Goal: Check status: Check status

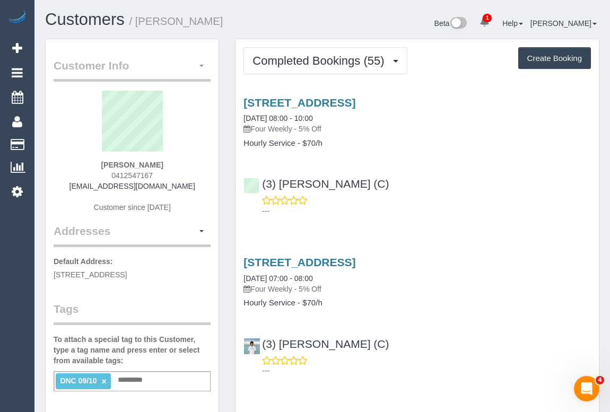
click at [201, 63] on button "button" at bounding box center [202, 66] width 18 height 16
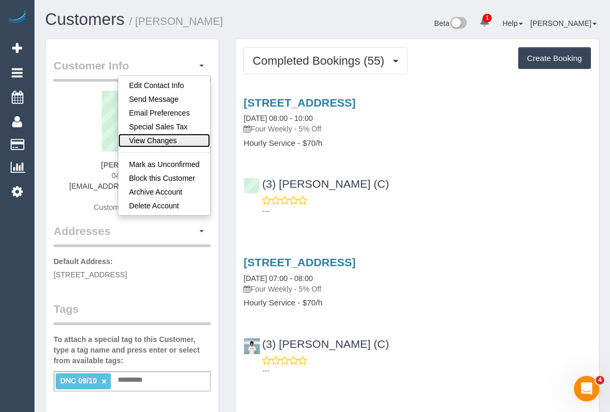
click at [168, 141] on link "View Changes" at bounding box center [164, 141] width 92 height 14
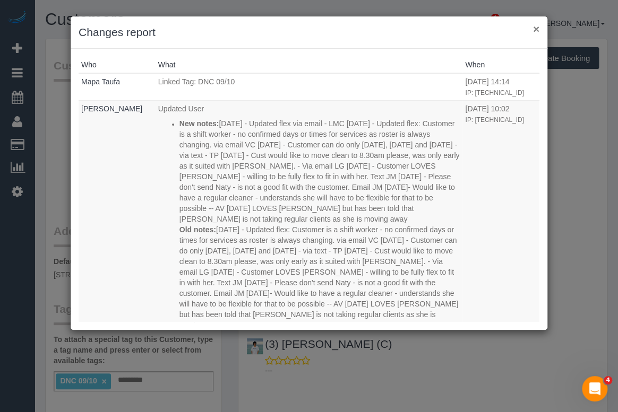
click at [537, 27] on button "×" at bounding box center [536, 28] width 6 height 11
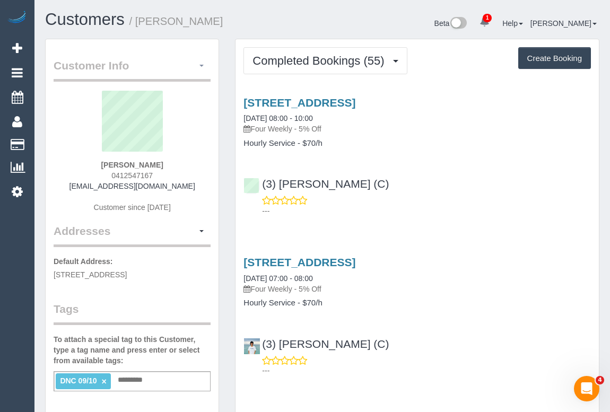
click at [202, 64] on button "button" at bounding box center [202, 66] width 18 height 16
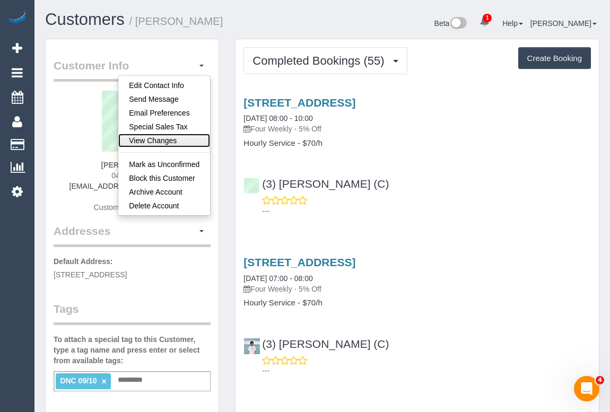
click at [159, 141] on link "View Changes" at bounding box center [164, 141] width 92 height 14
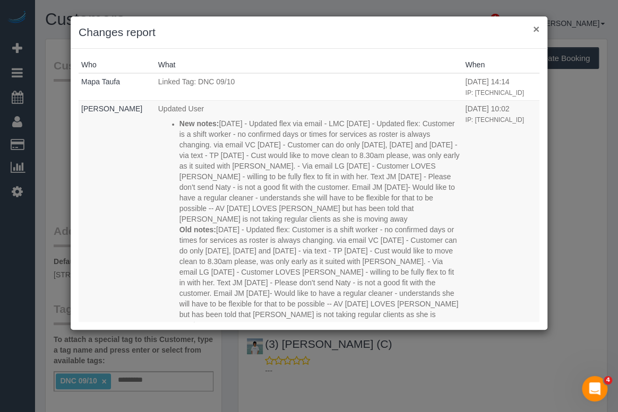
click at [534, 29] on button "×" at bounding box center [536, 28] width 6 height 11
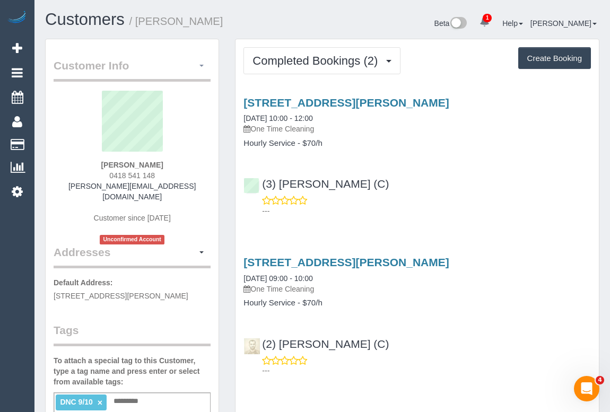
click at [204, 63] on button "button" at bounding box center [202, 66] width 18 height 16
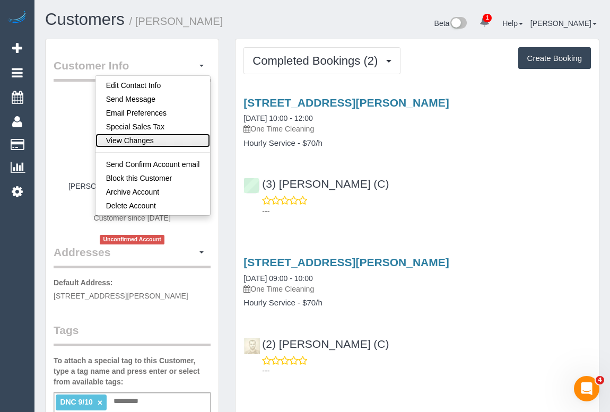
click at [139, 142] on link "View Changes" at bounding box center [153, 141] width 115 height 14
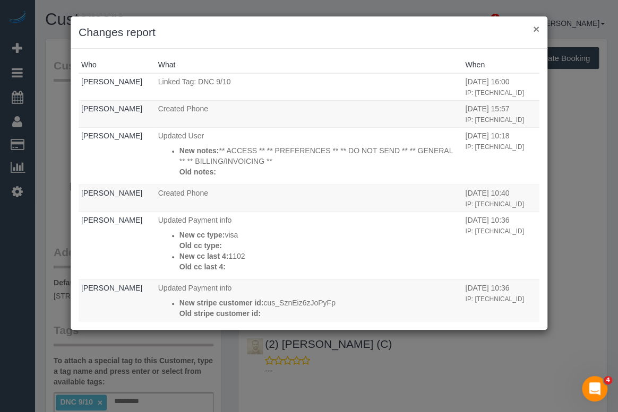
click at [537, 26] on button "×" at bounding box center [536, 28] width 6 height 11
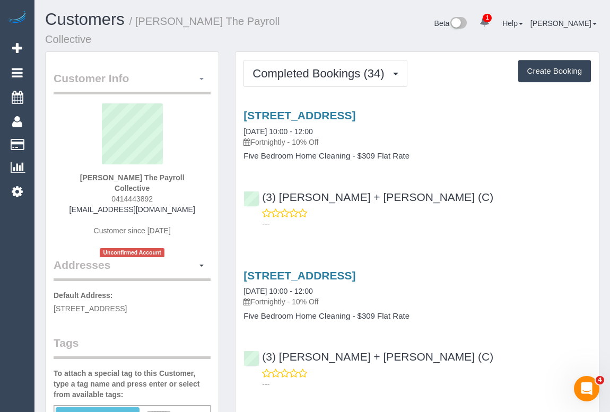
click at [201, 78] on span "button" at bounding box center [202, 79] width 4 height 2
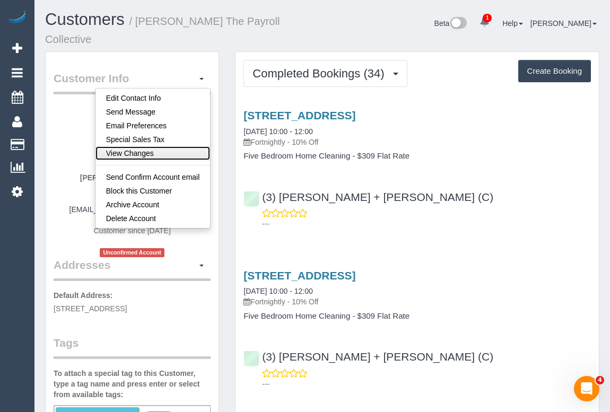
click at [143, 147] on link "View Changes" at bounding box center [153, 154] width 115 height 14
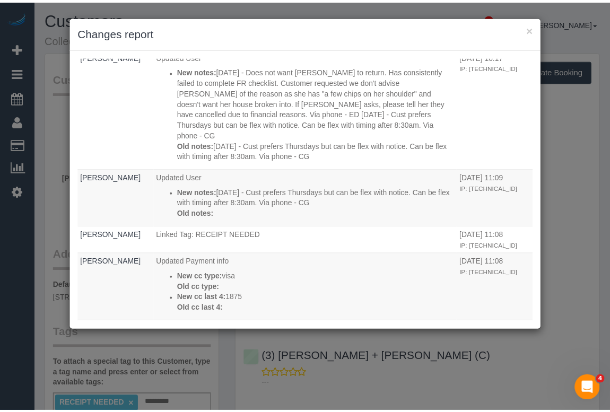
scroll to position [627, 0]
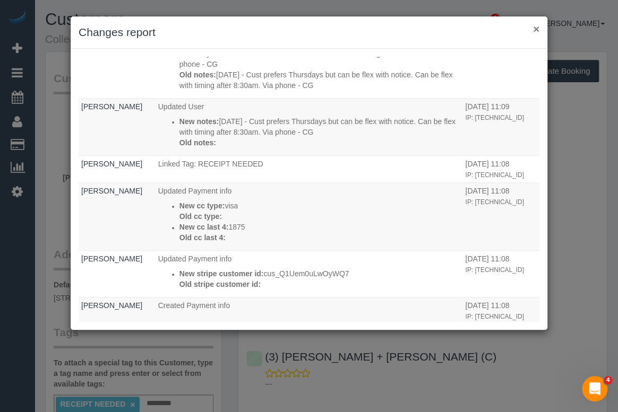
click at [537, 30] on button "×" at bounding box center [536, 28] width 6 height 11
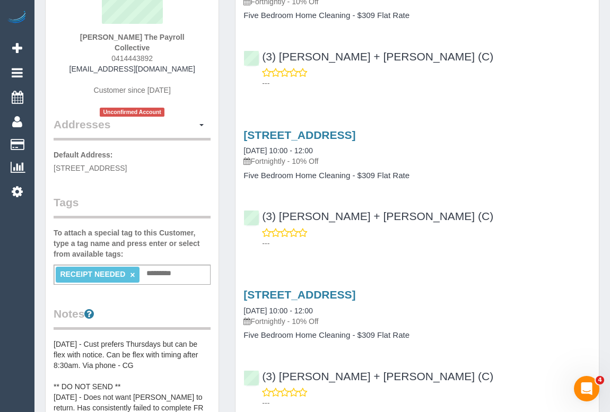
scroll to position [144, 0]
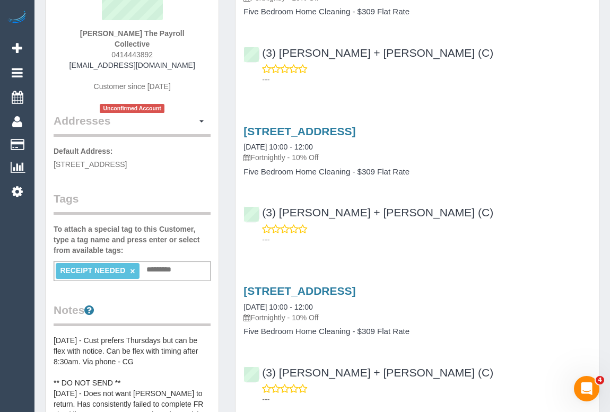
click at [132, 267] on link "×" at bounding box center [132, 271] width 5 height 9
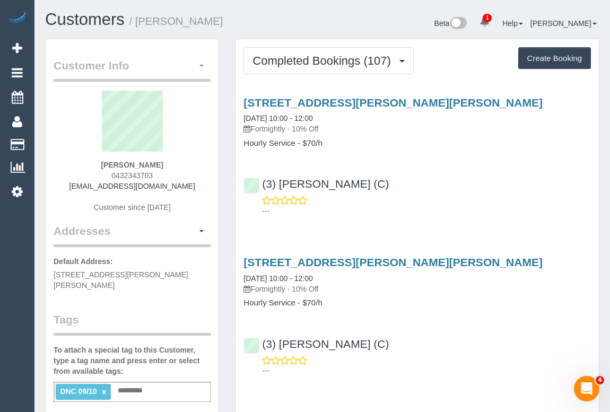
click at [202, 66] on span "button" at bounding box center [202, 66] width 4 height 2
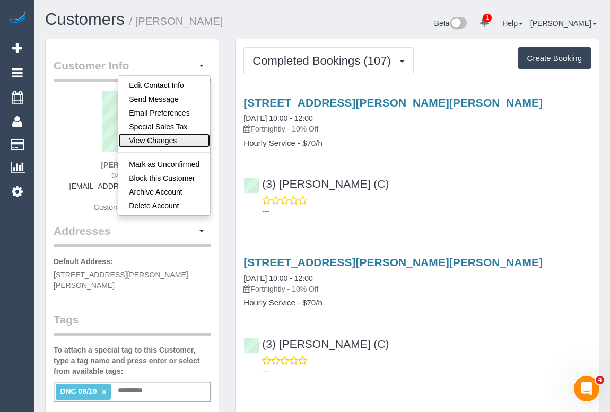
click at [157, 136] on link "View Changes" at bounding box center [164, 141] width 92 height 14
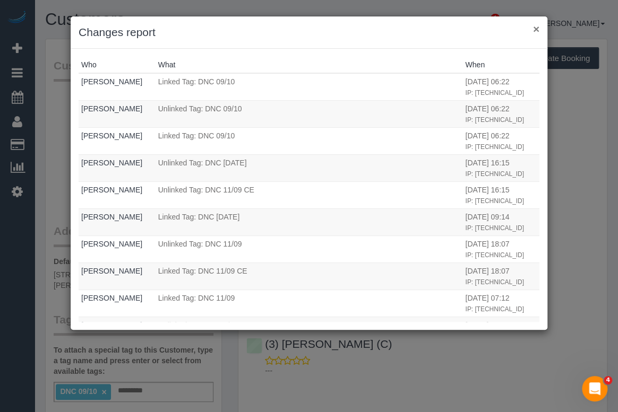
click at [535, 31] on button "×" at bounding box center [536, 28] width 6 height 11
